Goal: Find specific page/section: Find specific page/section

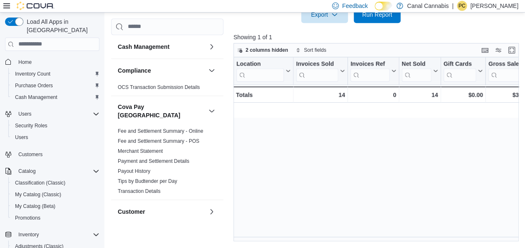
scroll to position [0, 1021]
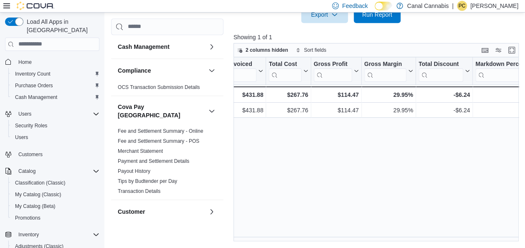
scroll to position [0, 418]
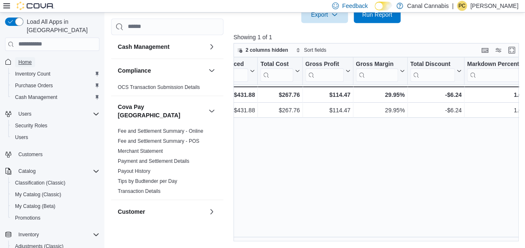
click at [26, 59] on span "Home" at bounding box center [24, 62] width 13 height 7
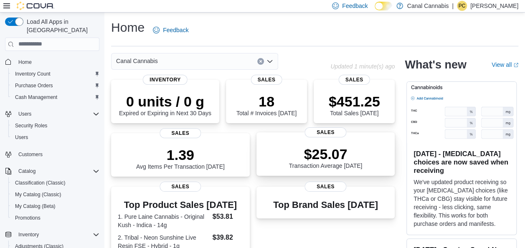
click at [322, 161] on p "$25.07" at bounding box center [326, 154] width 74 height 17
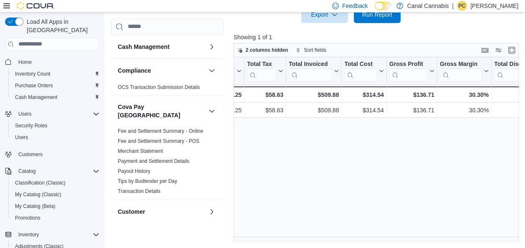
scroll to position [0, 334]
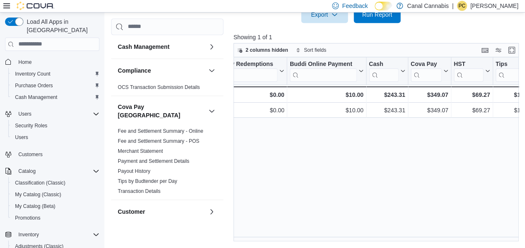
scroll to position [0, 1021]
